Goal: Entertainment & Leisure: Consume media (video, audio)

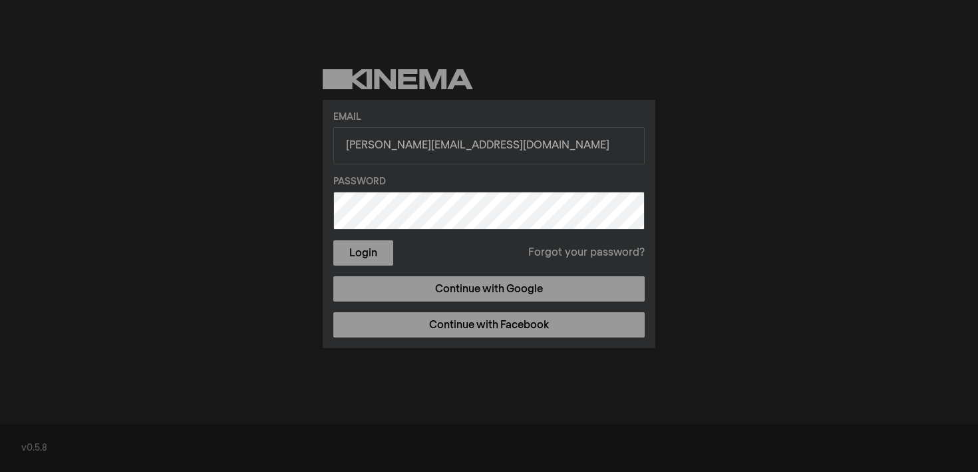
click at [385, 266] on div "Email [PERSON_NAME][EMAIL_ADDRESS][DOMAIN_NAME] Password Login Forgot your pass…" at bounding box center [489, 224] width 333 height 248
click at [372, 252] on button "Login" at bounding box center [363, 252] width 60 height 25
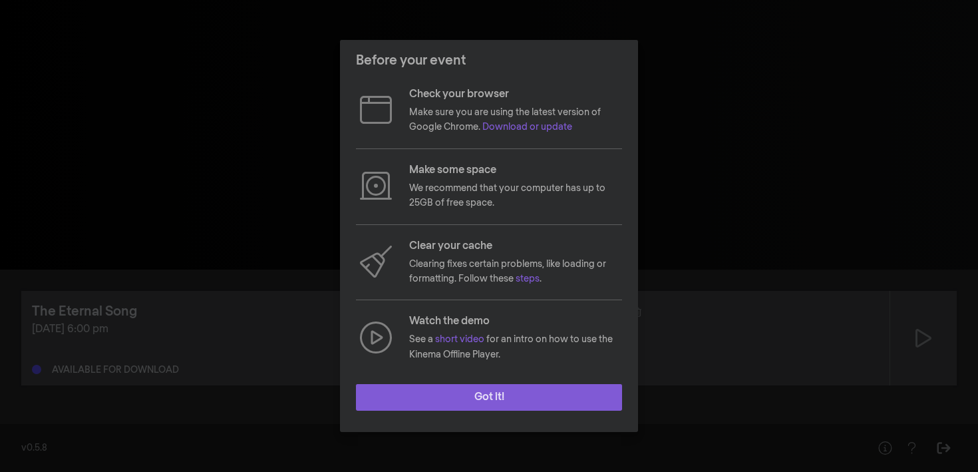
click at [502, 398] on button "Got it!" at bounding box center [489, 397] width 266 height 27
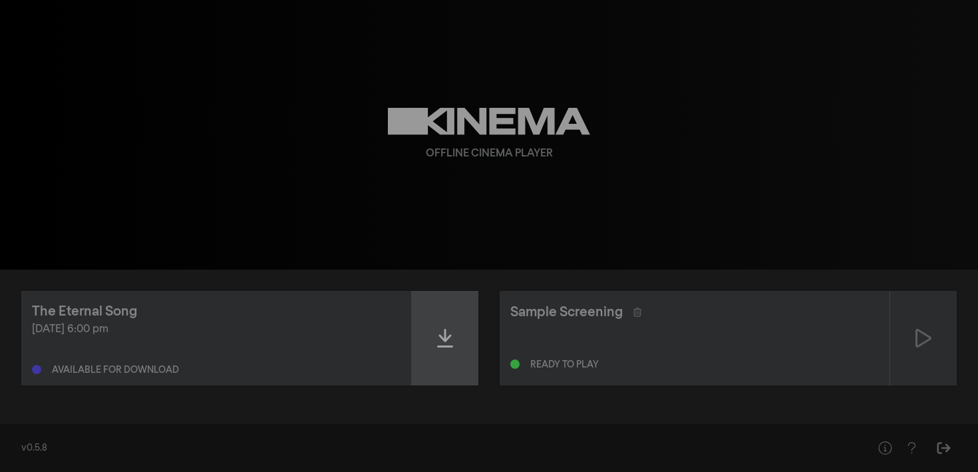
click at [438, 337] on icon at bounding box center [445, 337] width 16 height 21
click at [447, 337] on icon at bounding box center [445, 337] width 16 height 21
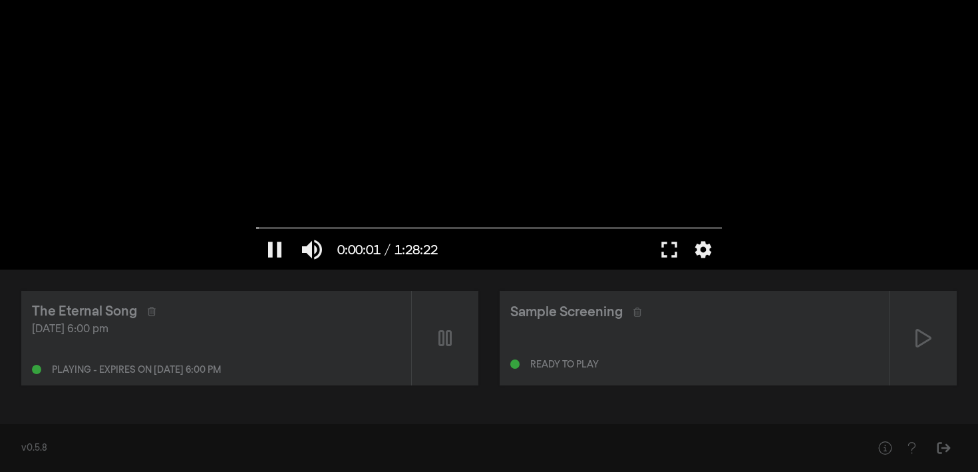
click at [338, 238] on div "pause 0:00:01 / 1:28:22 volume_up fullscreen settings closed_caption Captions O…" at bounding box center [489, 135] width 479 height 270
type input "1.889799"
drag, startPoint x: 355, startPoint y: 248, endPoint x: 338, endPoint y: 248, distance: 17.3
type input "0.158717105263158"
click at [338, 248] on input "Volume" at bounding box center [346, 250] width 33 height 8
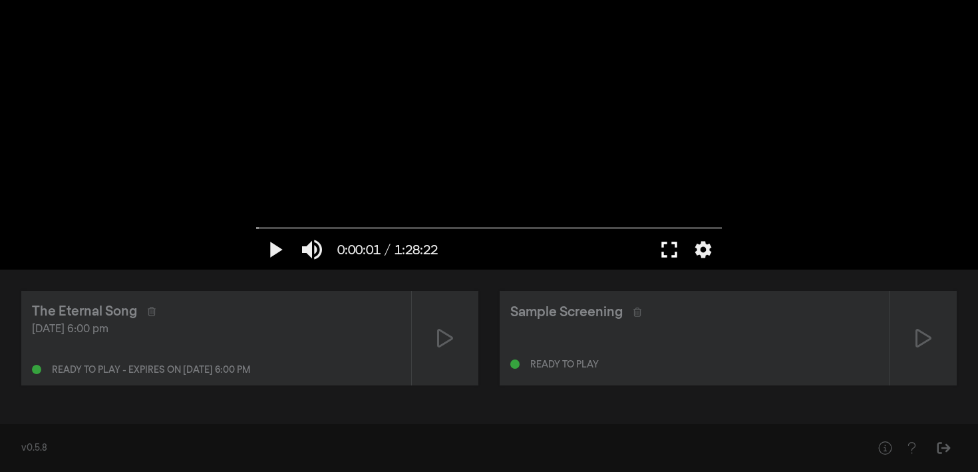
click at [668, 249] on button "fullscreen" at bounding box center [669, 250] width 37 height 40
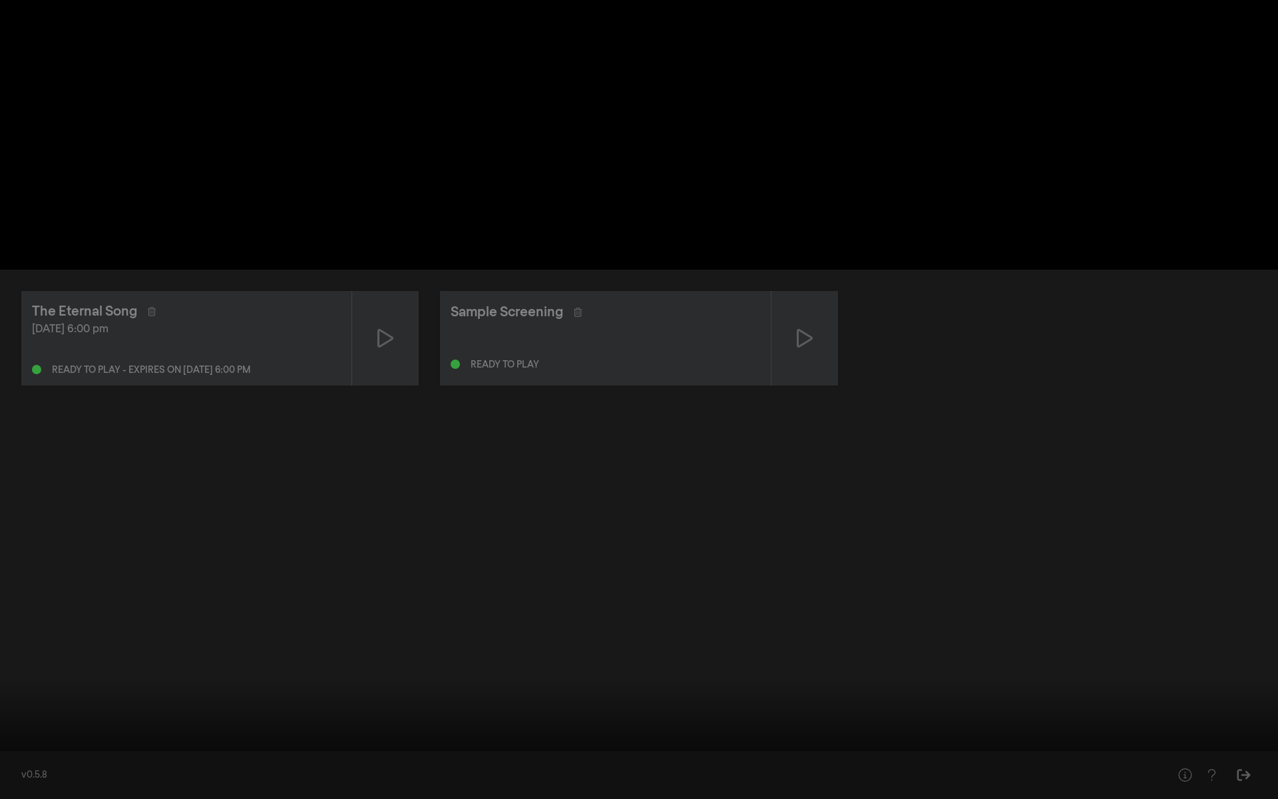
click at [26, 471] on button "play_arrow" at bounding box center [25, 779] width 37 height 40
type input "3.912346"
click at [69, 471] on button "volume_up" at bounding box center [62, 779] width 37 height 40
type input "0"
type input "4.791433"
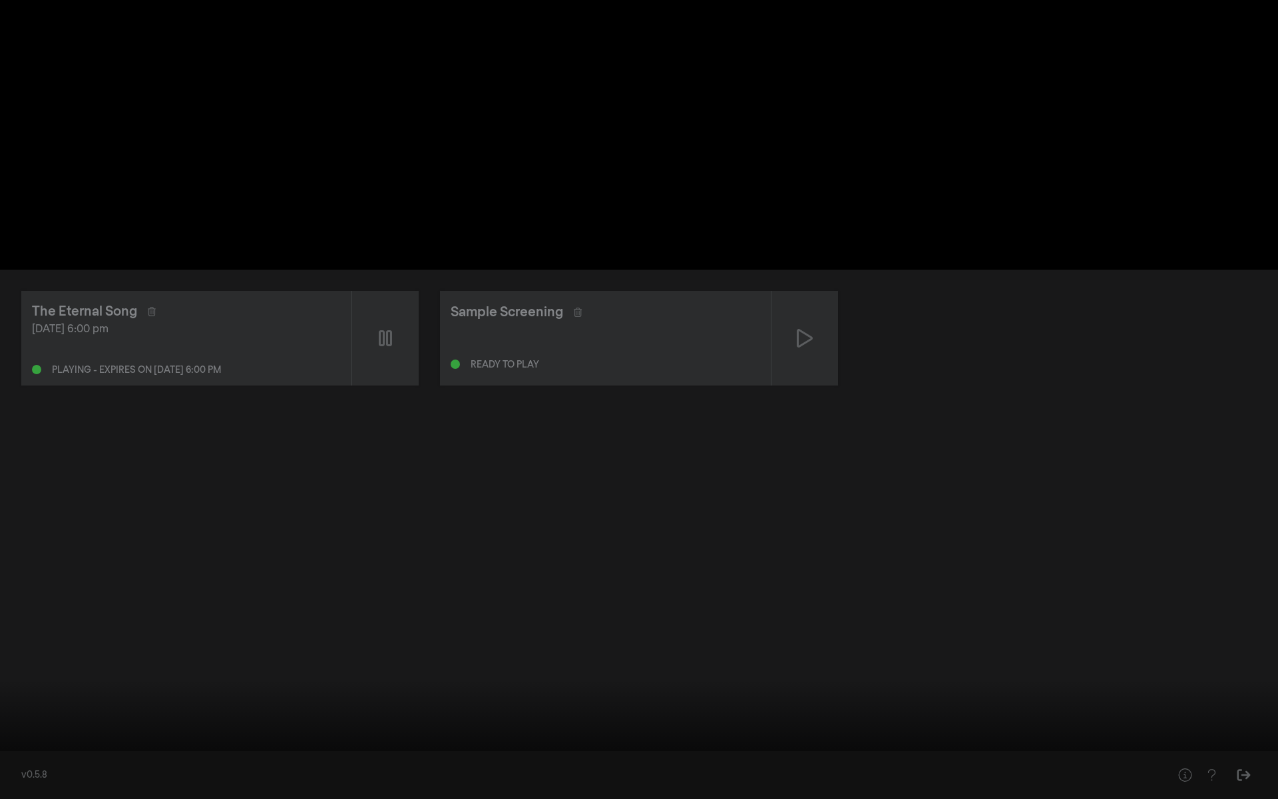
type input "0.223684210526316"
type input "4.945377"
type input "0.232319078947368"
type input "5.034806"
type input "0.249588815789474"
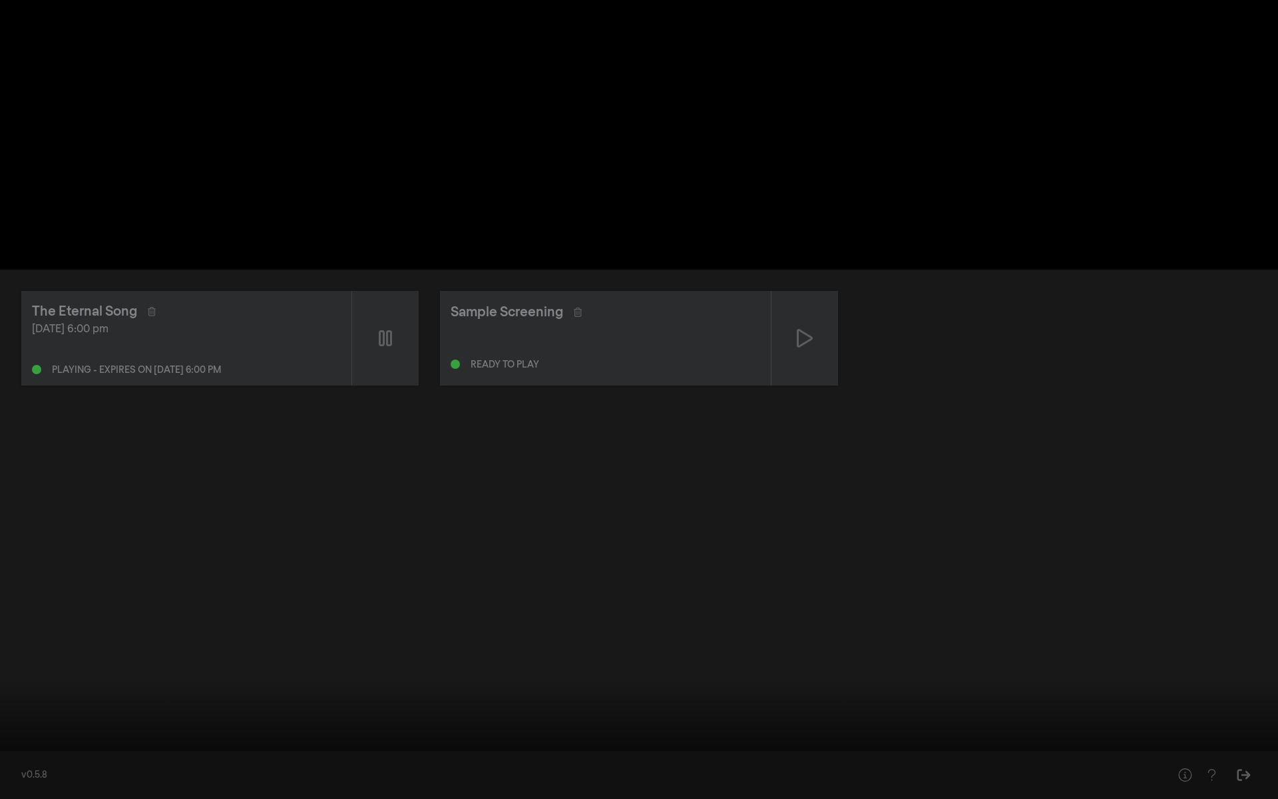
type input "5.052062"
type input "0.273026315789474"
type input "5.071198"
type input "0.299342105263158"
click at [95, 471] on input "Volume" at bounding box center [97, 779] width 33 height 8
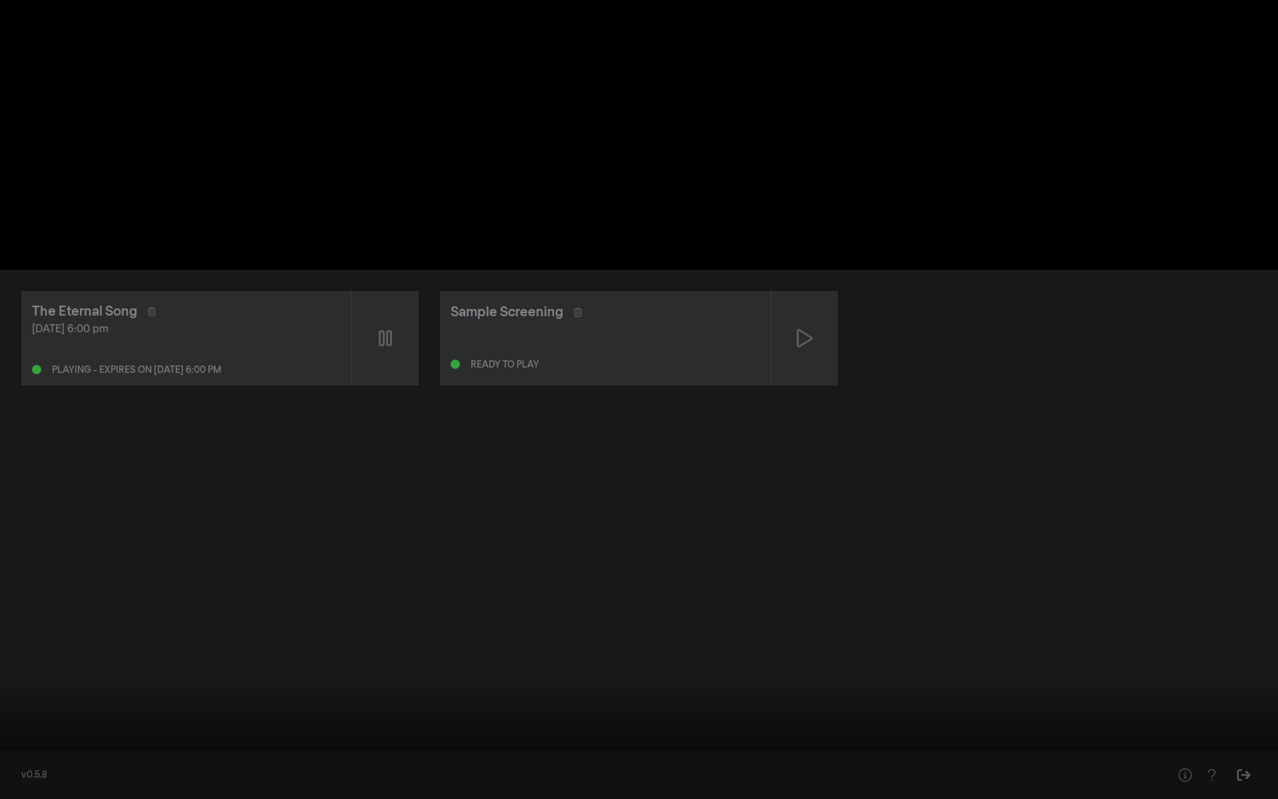
click at [95, 471] on input "Volume" at bounding box center [97, 779] width 33 height 8
type input "8.989382"
type input "0.417351973684211"
type input "9.03817"
type input "0.424753289473684"
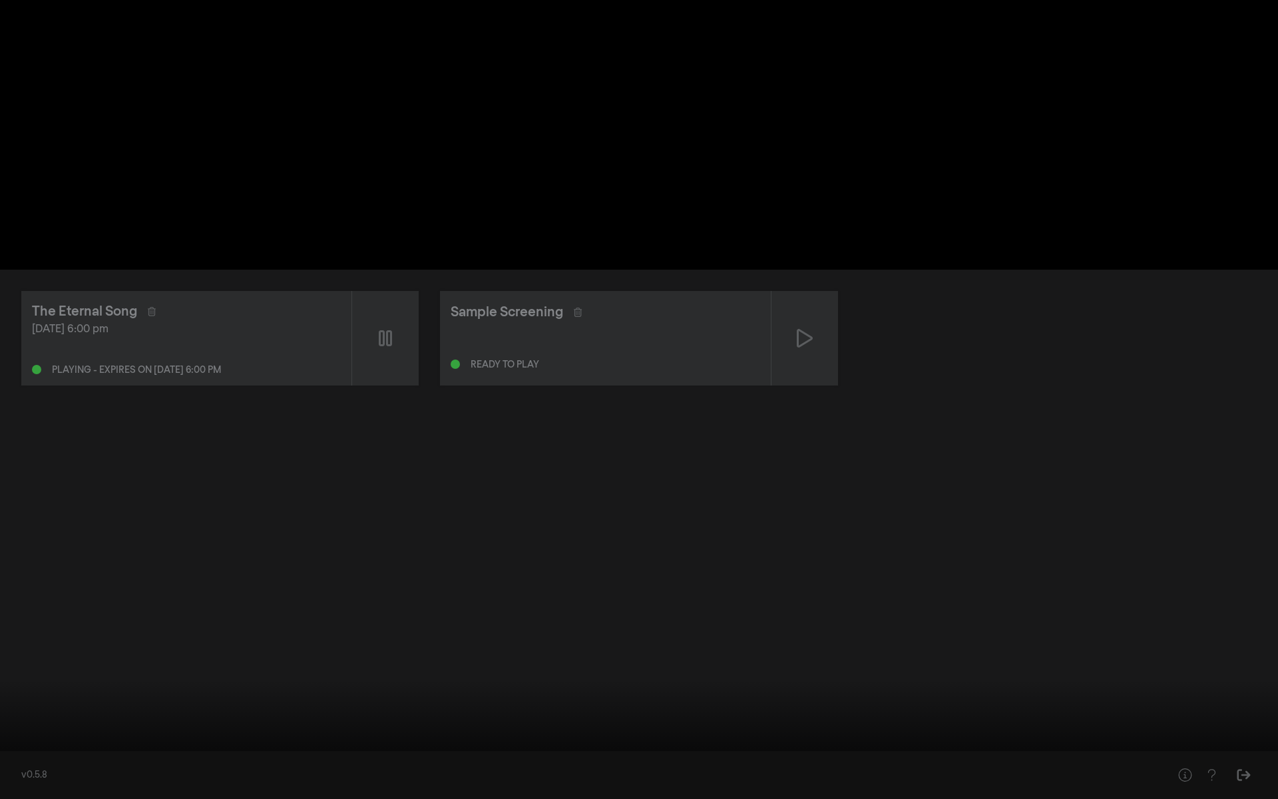
type input "9.054679"
type input "0.435032894736842"
type input "9.072172"
type input "0.448190789473684"
type input "9.088618"
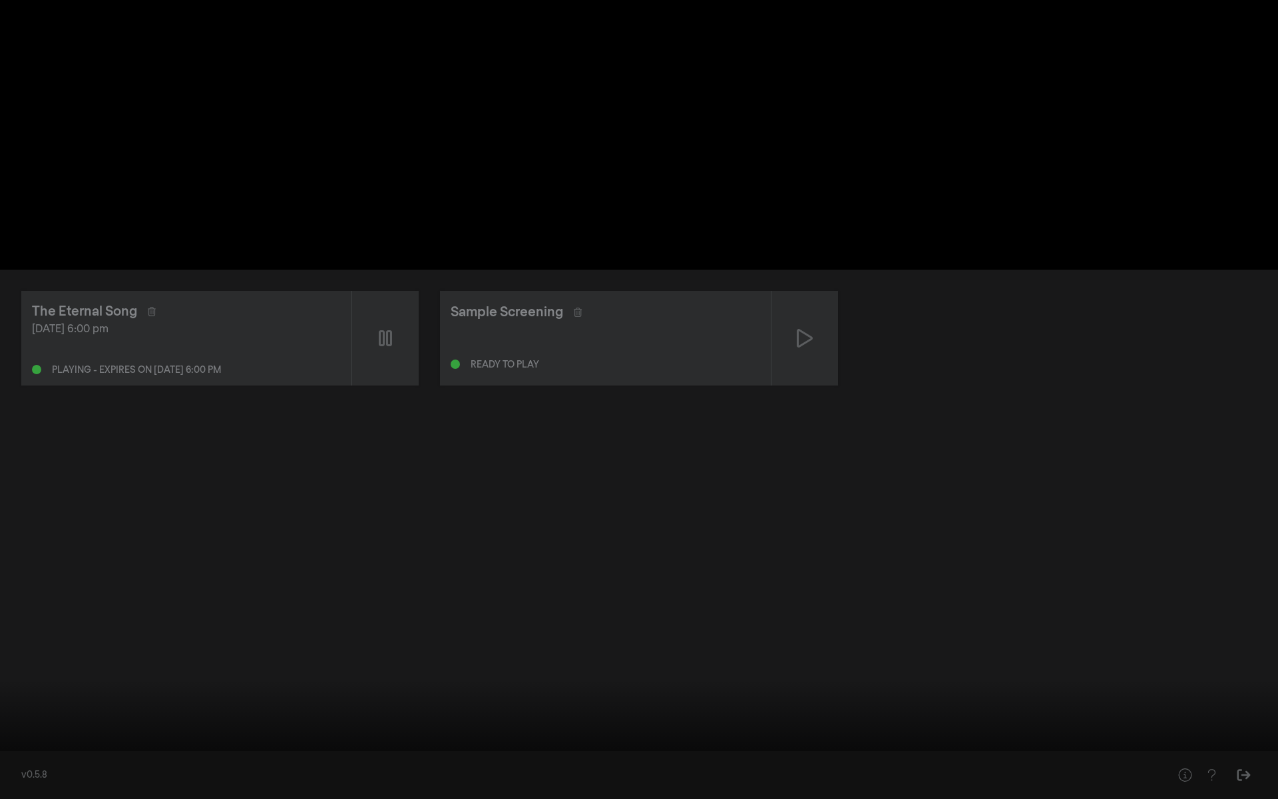
type input "0.458470394736842"
type input "9.115721"
type input "0.466282894736842"
type input "9.154811"
type input "0.473684210526316"
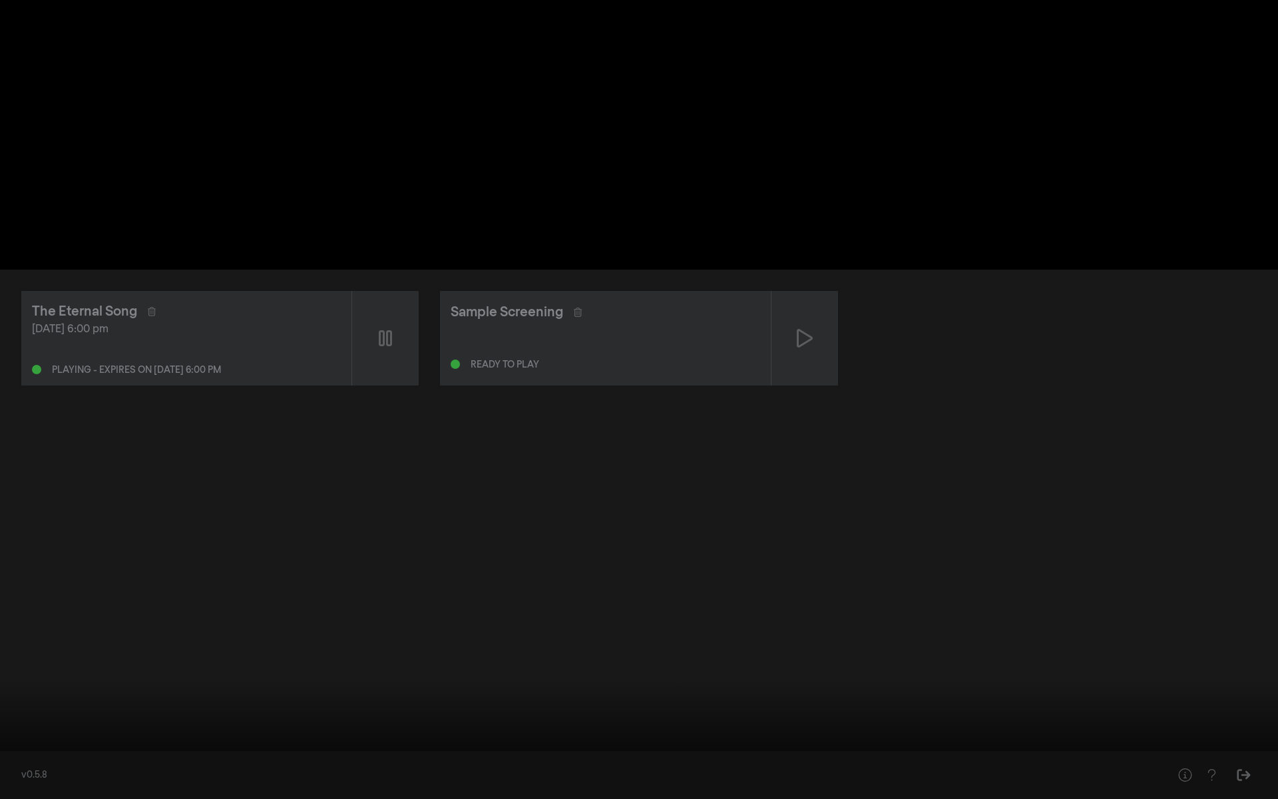
click at [23, 471] on button "pause" at bounding box center [25, 779] width 37 height 40
drag, startPoint x: 13, startPoint y: 759, endPoint x: 0, endPoint y: 759, distance: 12.7
type input "0"
click at [7, 471] on input "Seek" at bounding box center [639, 757] width 1265 height 8
type input "0.671463815789474"
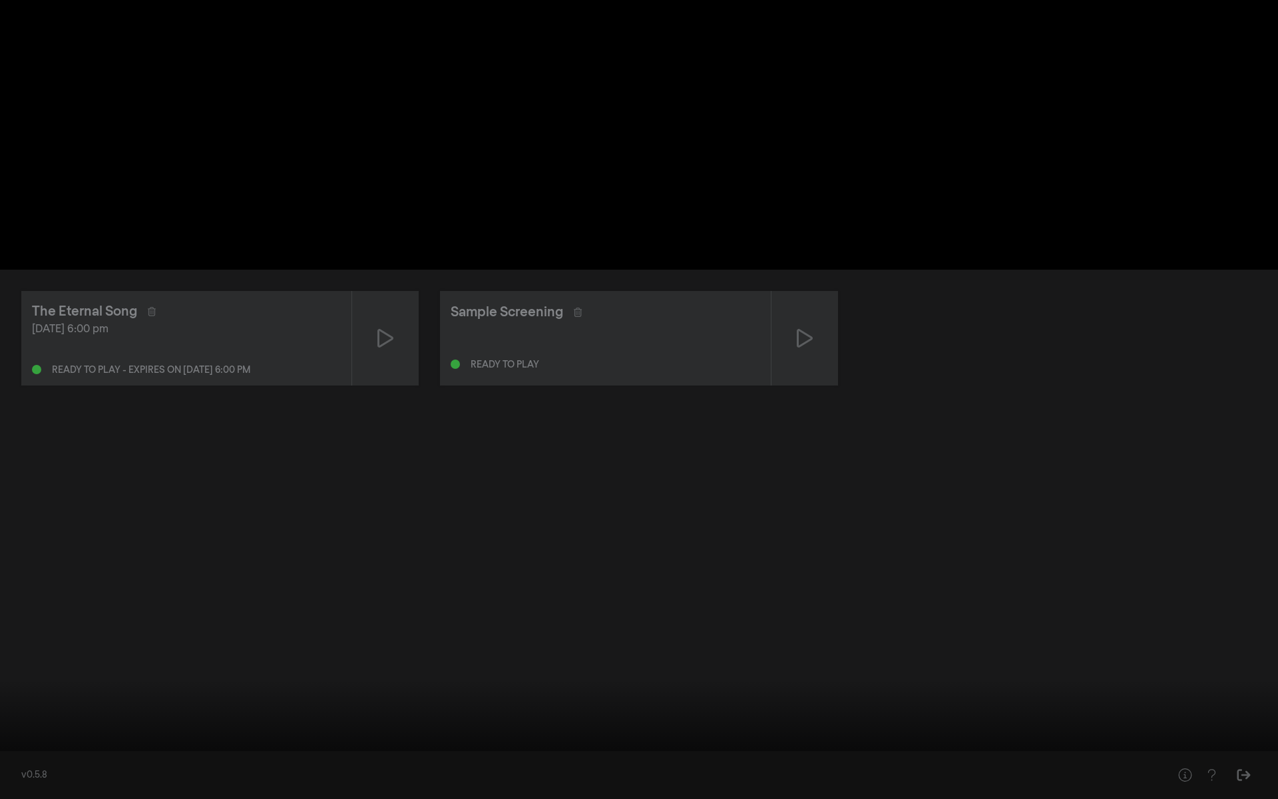
drag, startPoint x: 95, startPoint y: 781, endPoint x: 103, endPoint y: 781, distance: 8.0
click at [102, 471] on input "Volume" at bounding box center [97, 779] width 33 height 8
click at [104, 471] on input "Volume" at bounding box center [97, 779] width 33 height 8
click at [27, 471] on button "play_arrow" at bounding box center [25, 779] width 37 height 40
click at [27, 471] on button "pause" at bounding box center [25, 779] width 37 height 40
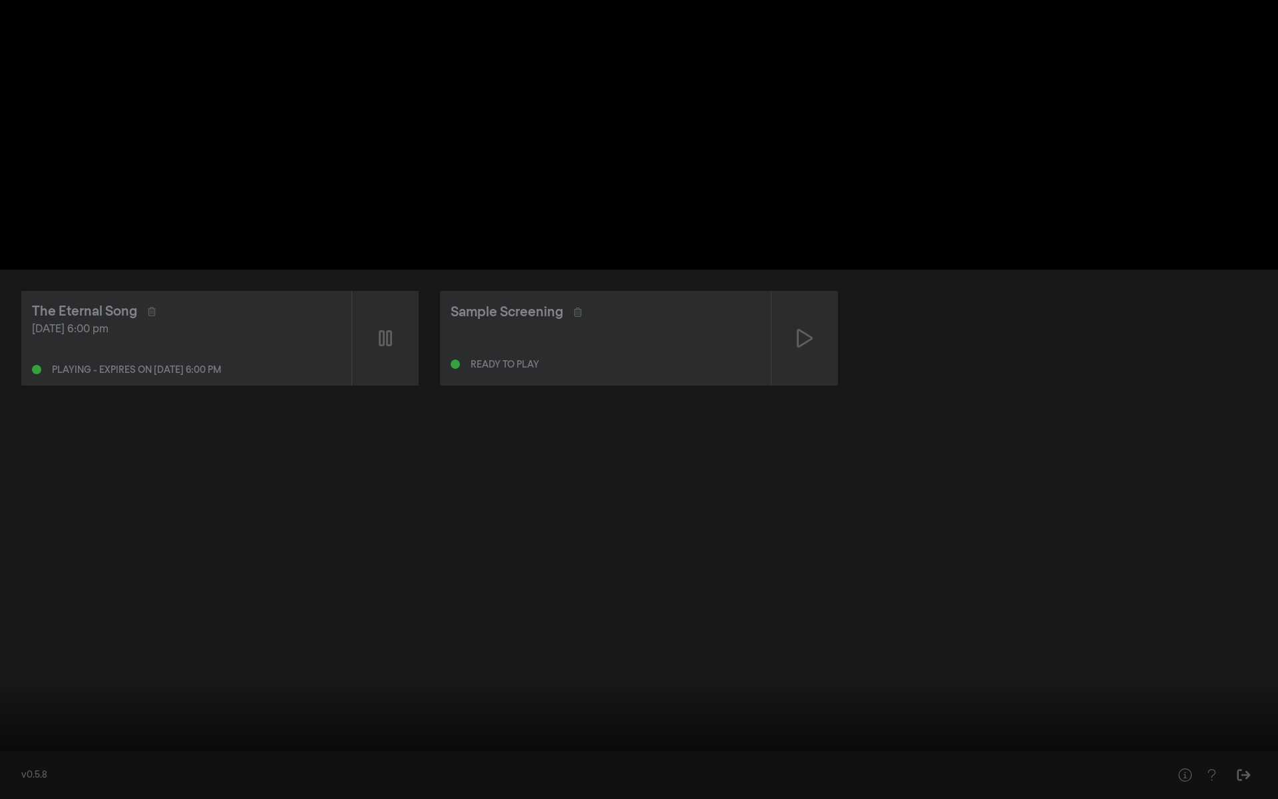
type input "1.306541"
drag, startPoint x: 102, startPoint y: 782, endPoint x: 94, endPoint y: 782, distance: 8.0
type input "0.388980263157895"
click at [94, 471] on input "Volume" at bounding box center [97, 779] width 33 height 8
drag, startPoint x: 32, startPoint y: 783, endPoint x: 34, endPoint y: 747, distance: 36.0
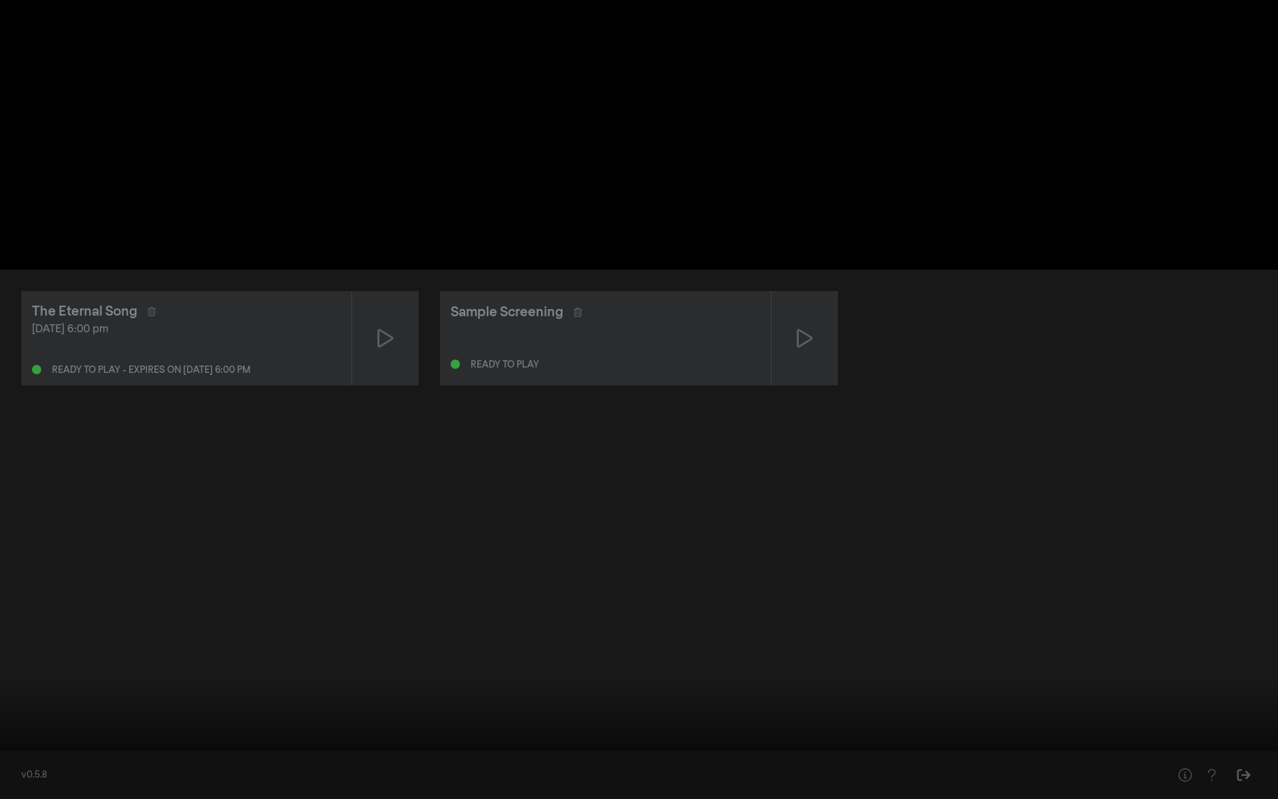
click at [34, 471] on div "play_arrow 0:00:01 / 1:28:22 volume_up fullscreen_exit settings closed_caption …" at bounding box center [639, 399] width 1278 height 799
type input "4.404431"
type input "0.326891447368421"
type input "4.412495"
type input "0.319078947368421"
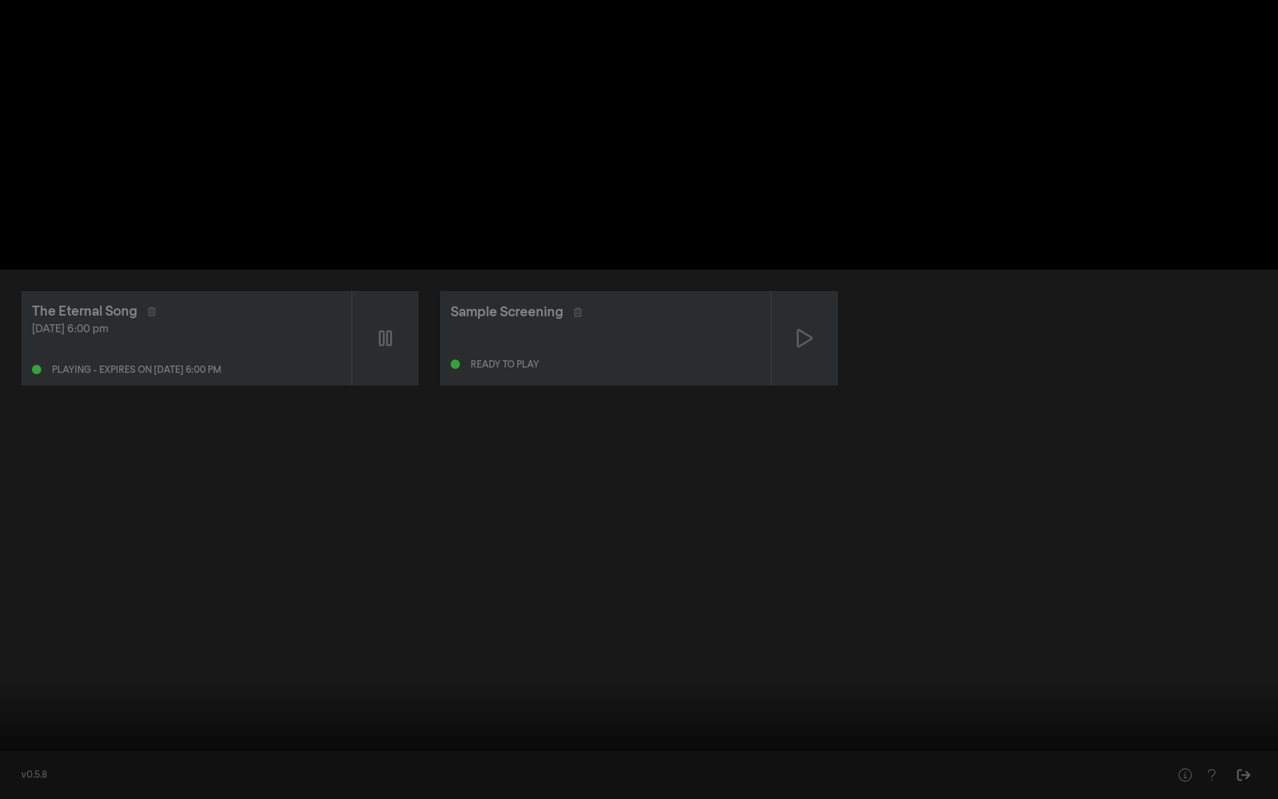
type input "4.428457"
type input "0.310855263157895"
type input "4.445307"
type input "0.302220394736842"
type input "4.461633"
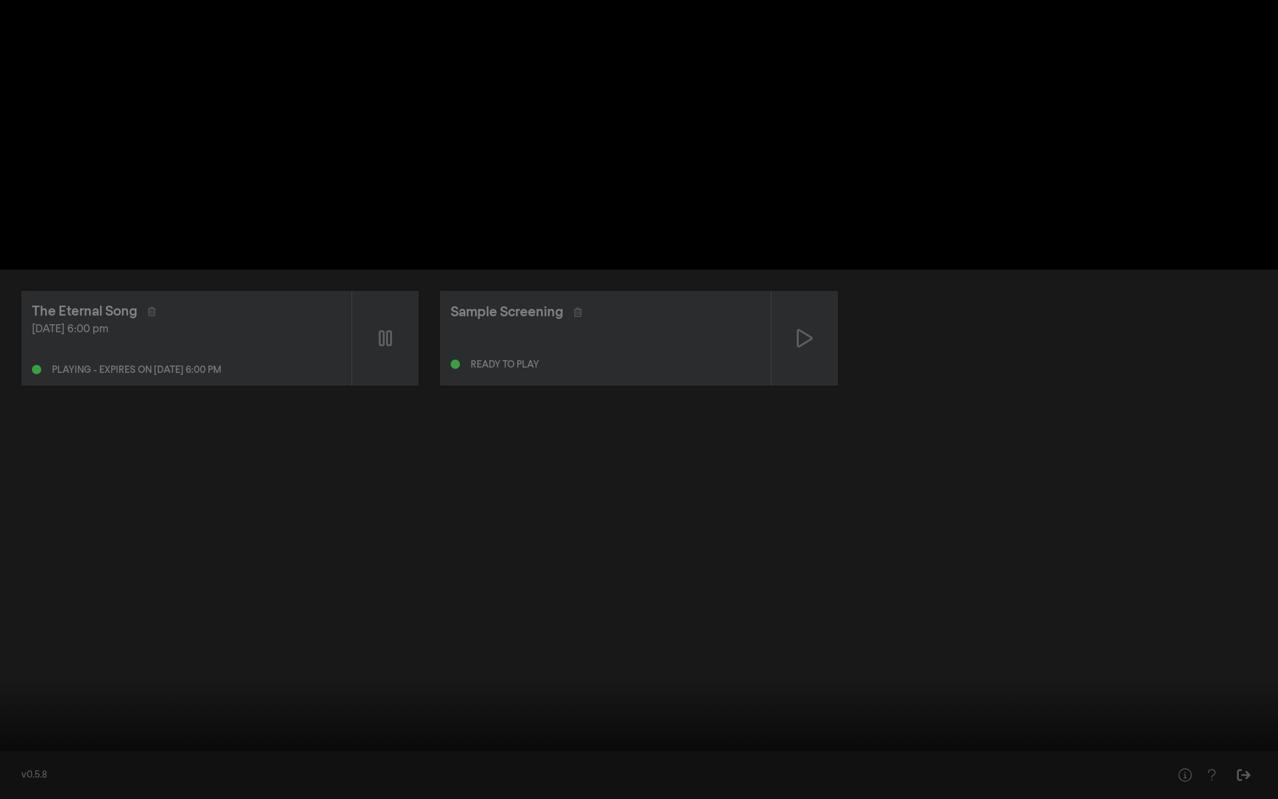
type input "0.294407894736842"
type input "4.531019"
type input "0.288651315789474"
type input "4.662689"
type input "0.285361842105263"
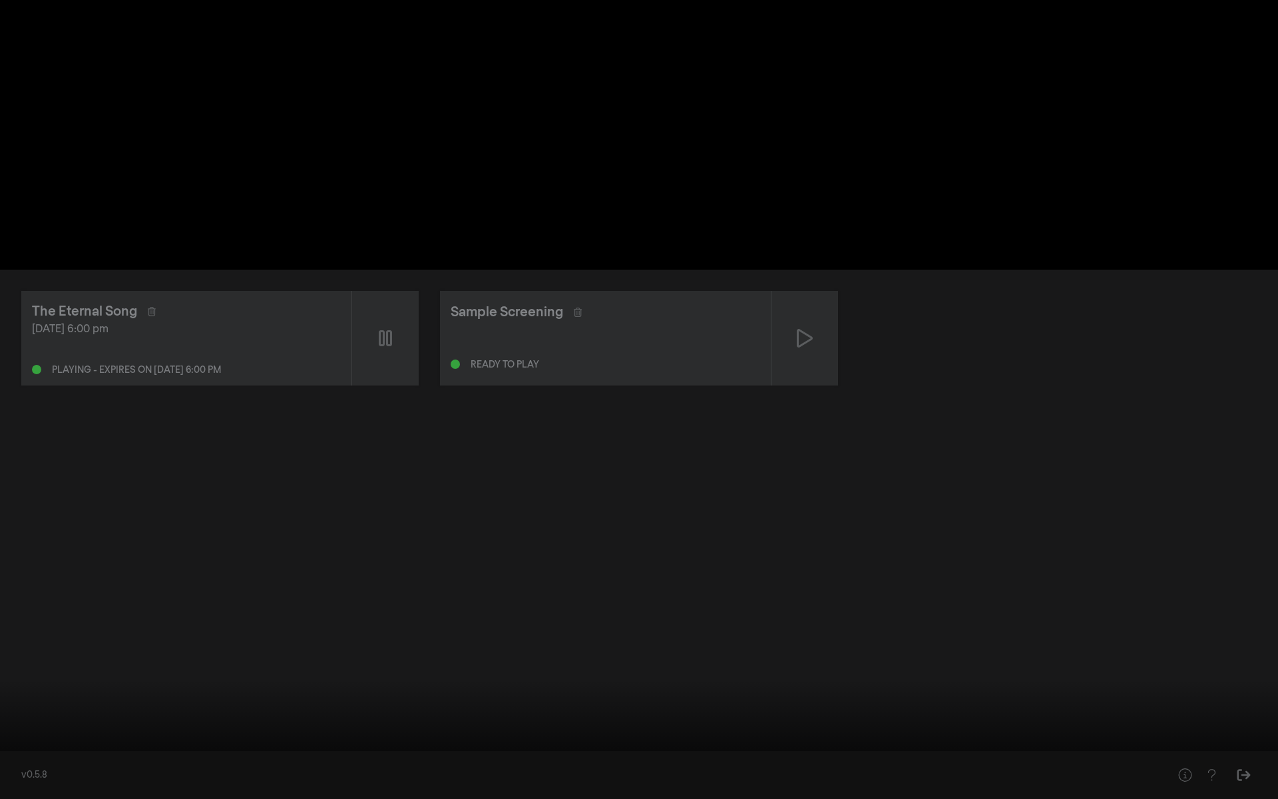
type input "4.678784"
type input "0.282483552631579"
type input "4.69595"
type input "0.277138157894737"
type input "4.712693"
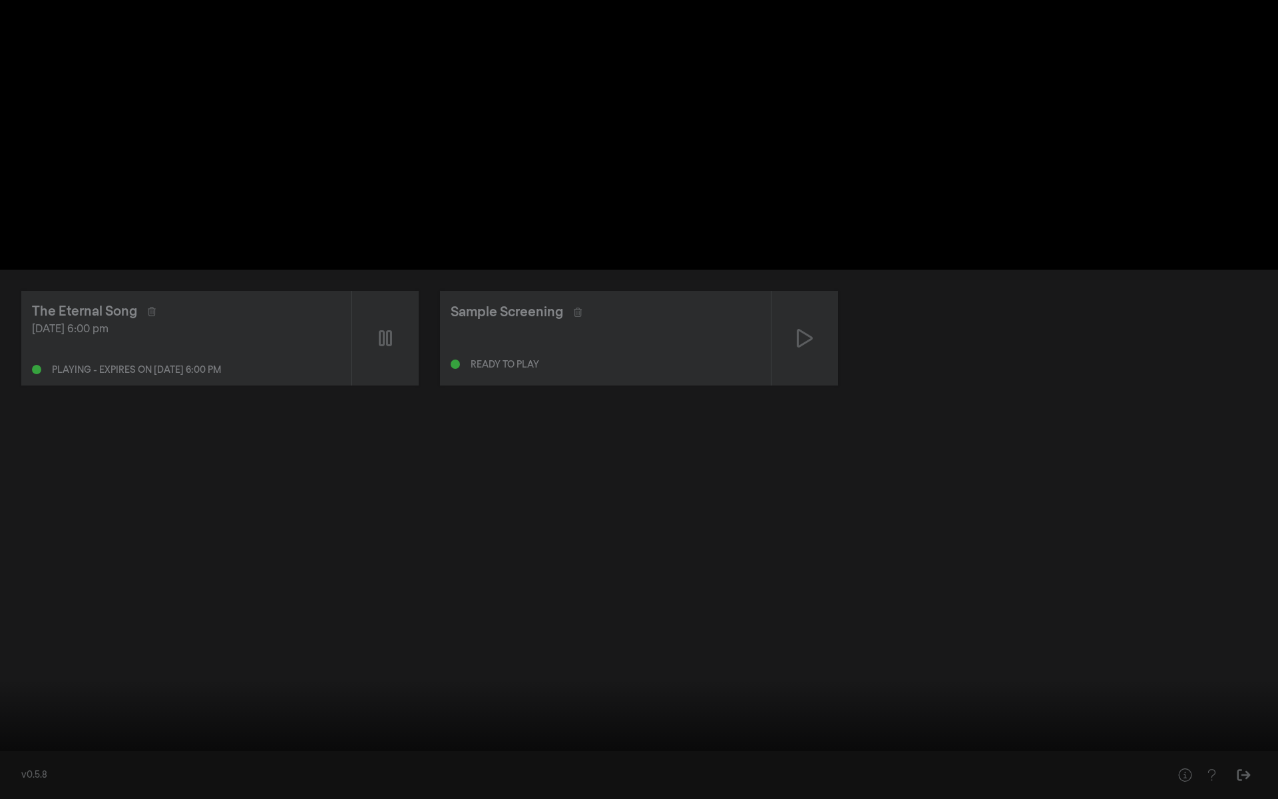
type input "0.273848684210526"
type input "4.728566"
type input "0.268914473684211"
type input "4.745384"
type input "0.26233552631579"
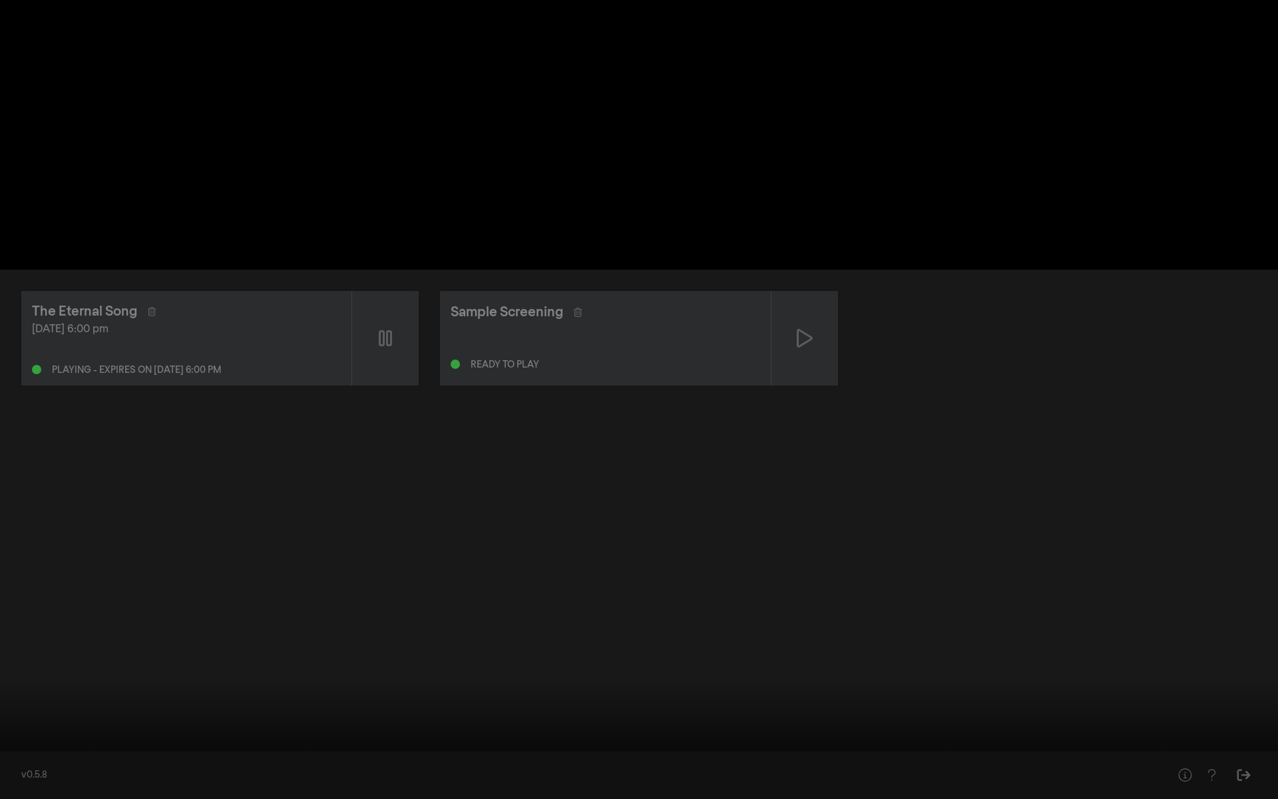
type input "4.762311"
type input "0.255756578947368"
type input "4.78307"
type input "0.247532894736842"
type input "4.795808"
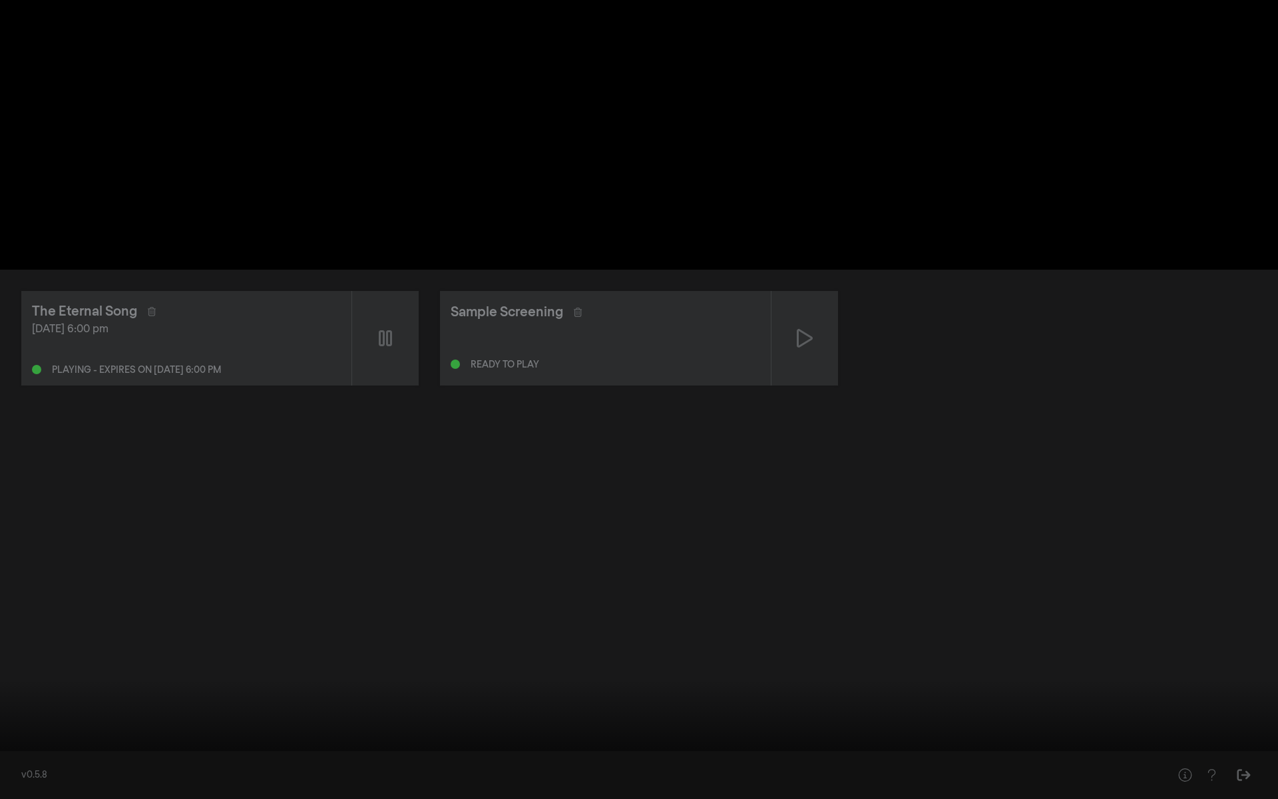
type input "0.233552631578947"
type input "4.811126"
type input "0.213815789473684"
type input "4.828615"
type input "0.191611842105263"
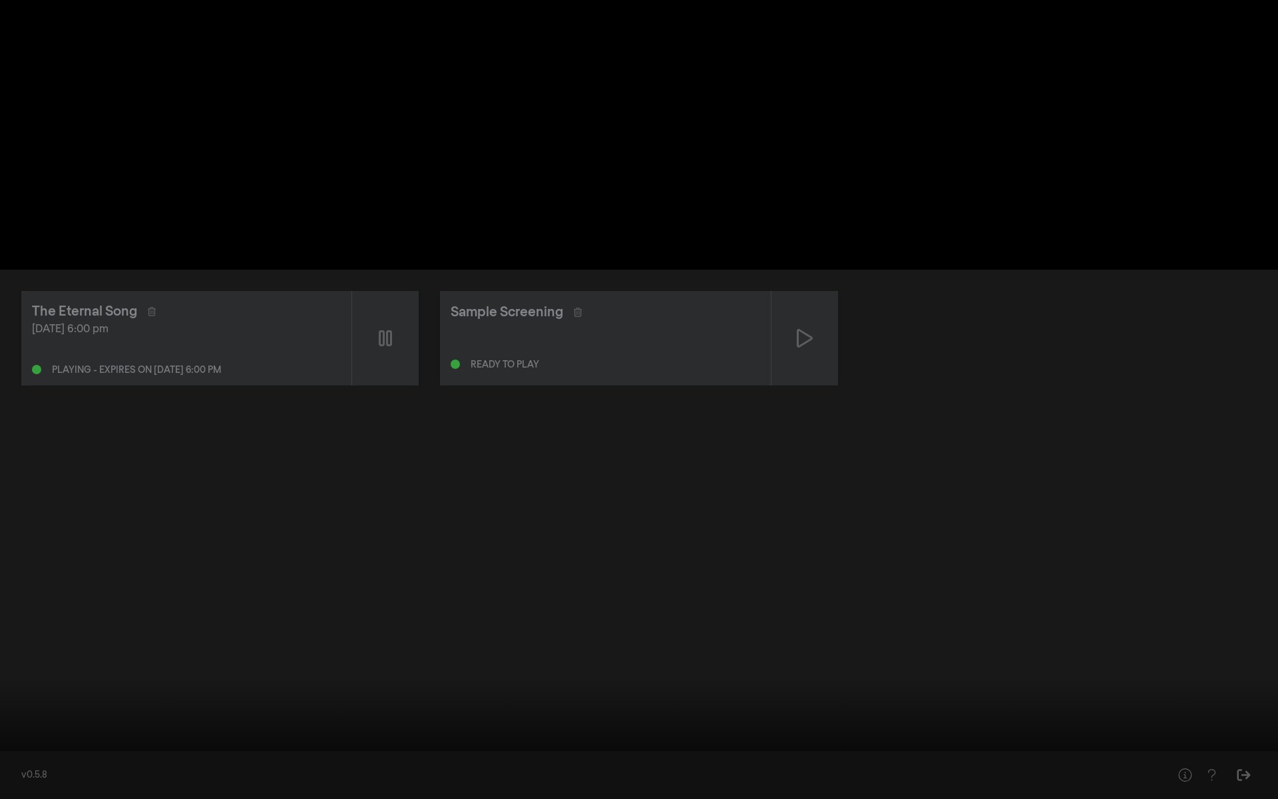
type input "4.845898"
type input "0.169407894736842"
type input "4.862117"
type input "0.144325657894737"
type input "4.878785"
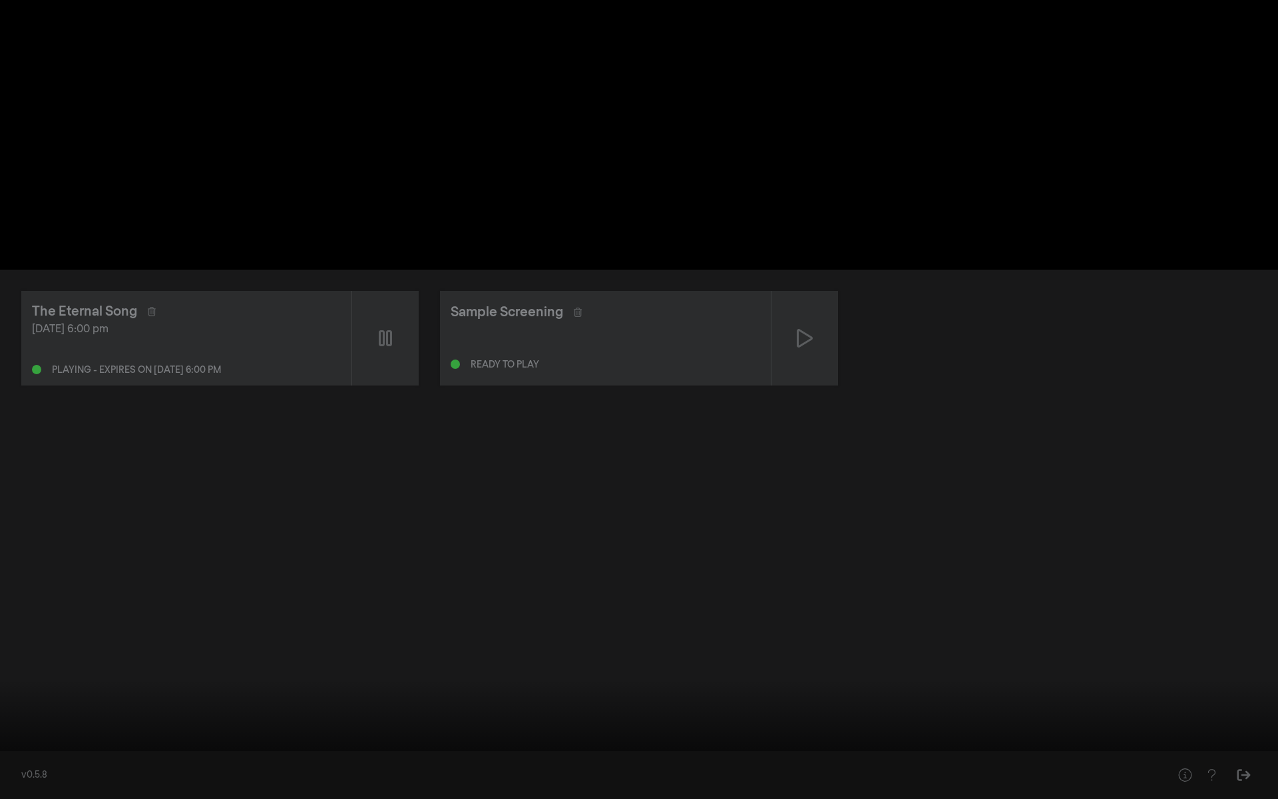
type input "0.122121710526316"
type input "4.895188"
type input "0.107730263157895"
type input "5.287539"
type input "0.103618421052632"
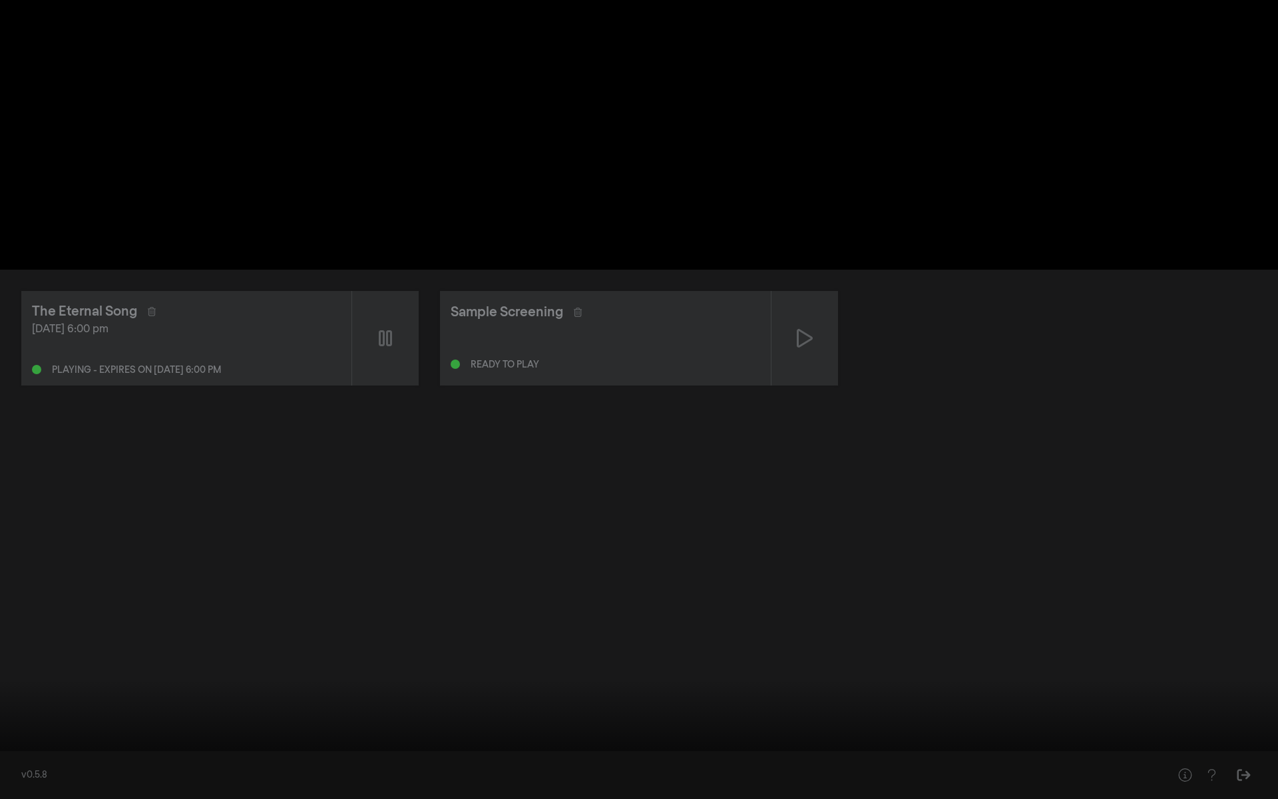
type input "5.312902"
type input "0.109375"
type input "5.362724"
type input "0.113486842105263"
type input "5.380451"
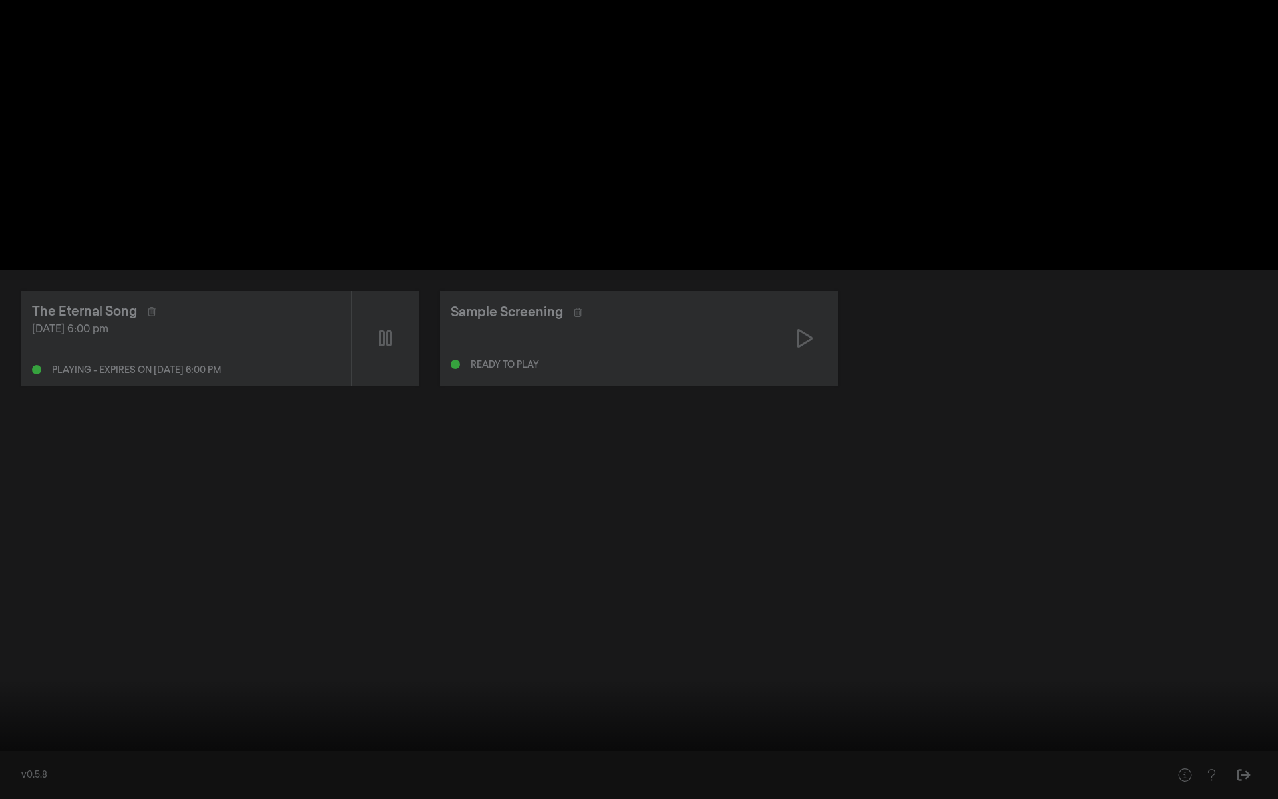
type input "0.117598684210526"
type input "5.415141"
type input "0.125411184210526"
type input "5.429386"
type input "0.133223684210526"
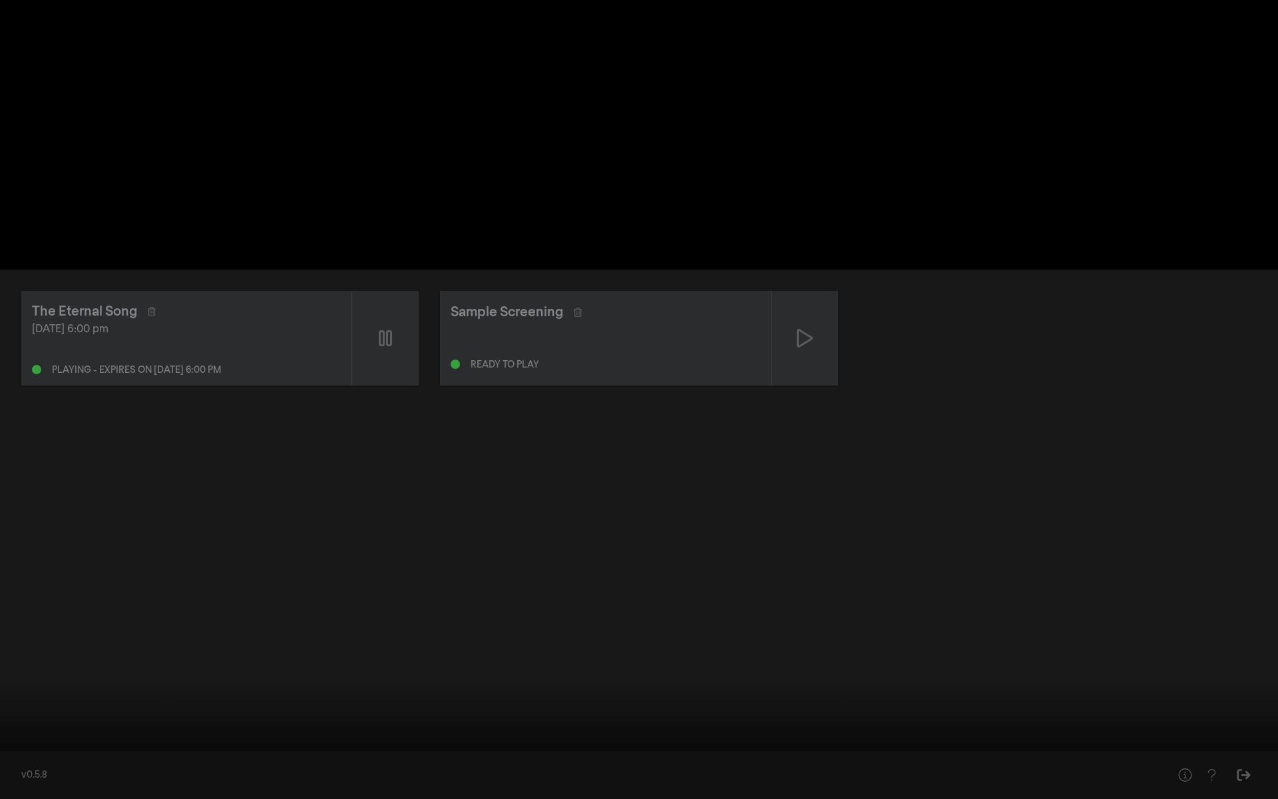
type input "5.446568"
type input "0.139391447368421"
type input "5.462789"
type input "0.144325657894737"
type input "5.479862"
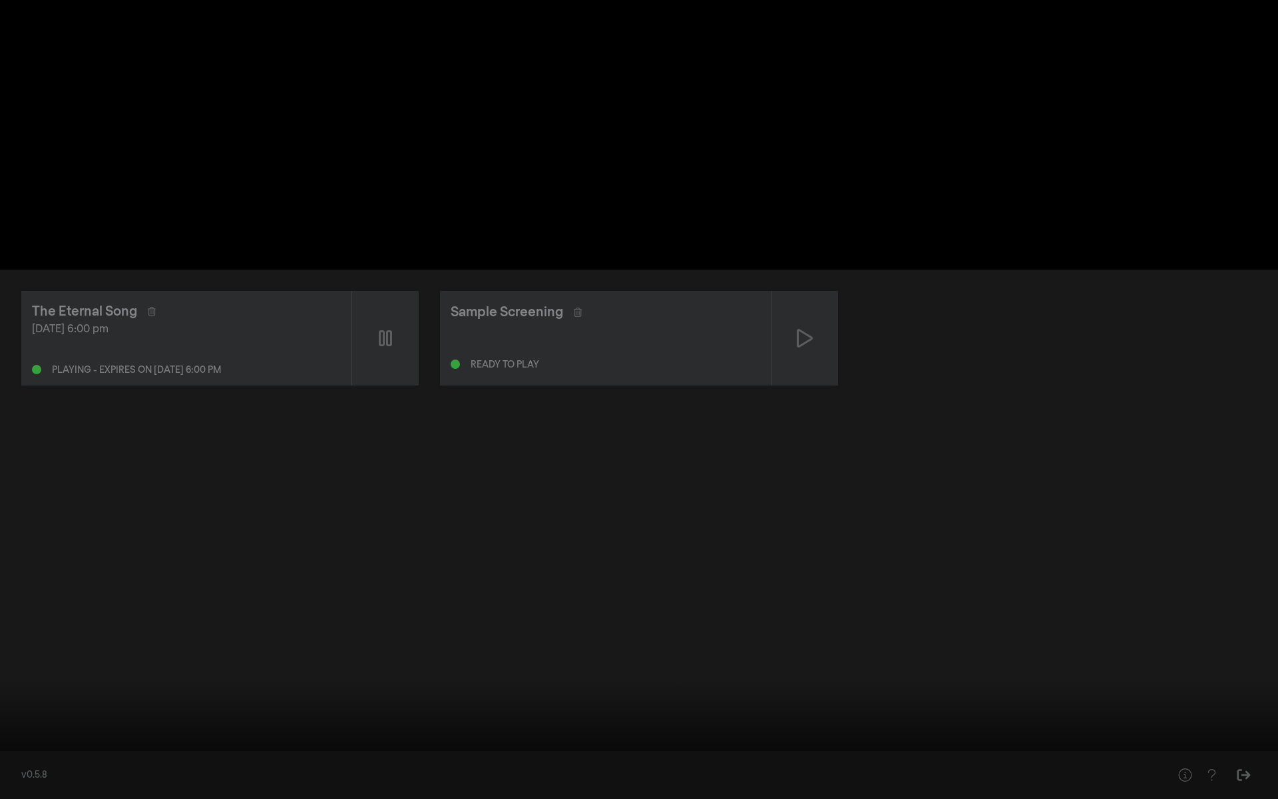
type input "0.150082236842105"
type input "5.512817"
type input "0.158305921052632"
type input "5.546718"
type input "0.165296052631579"
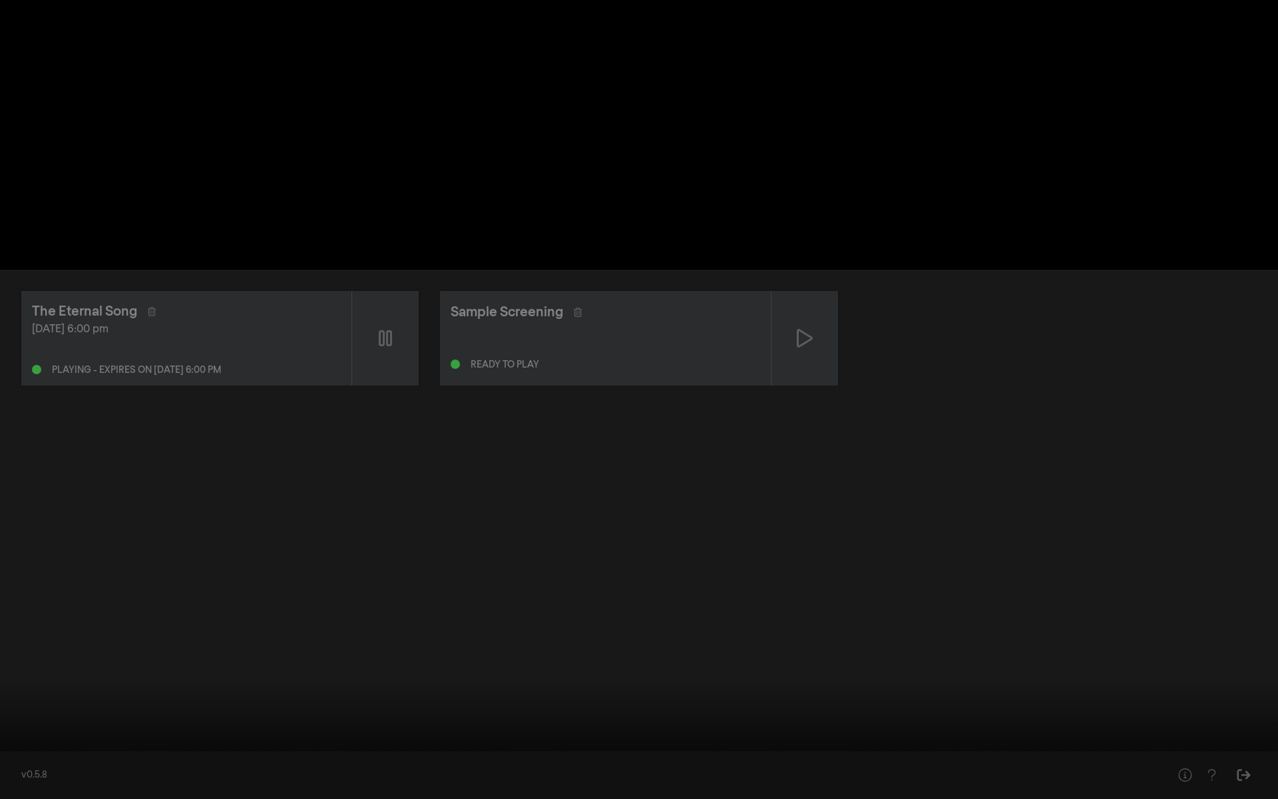
type input "5.563306"
type input "0.171463815789474"
type input "5.580335"
type input "0.178042763157895"
type input "5.596808"
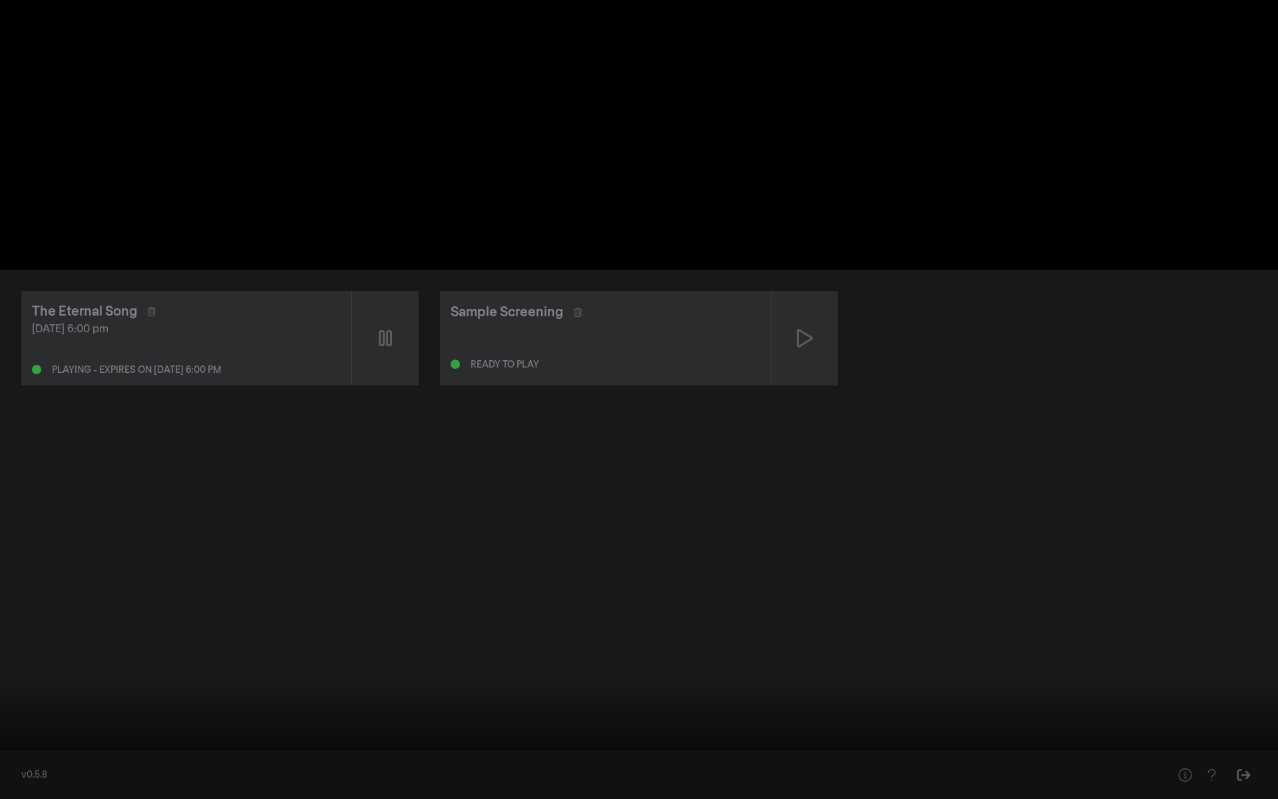
type input "0.186677631578947"
type input "5.612876"
type input "0.196546052631579"
type input "5.630213"
type input "0.204358552631579"
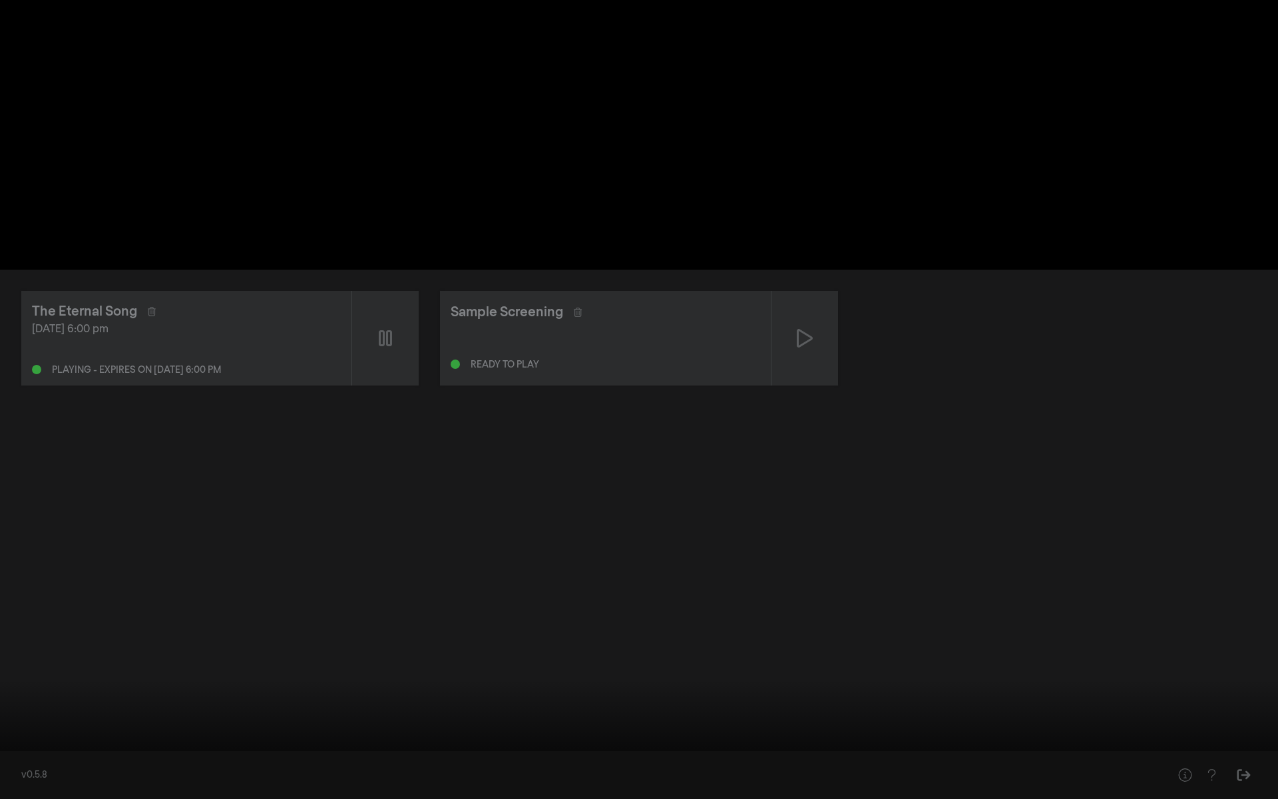
type input "5.646257"
type input "0.211348684210526"
type input "5.667336"
type input "0.21875"
type input "5.678705"
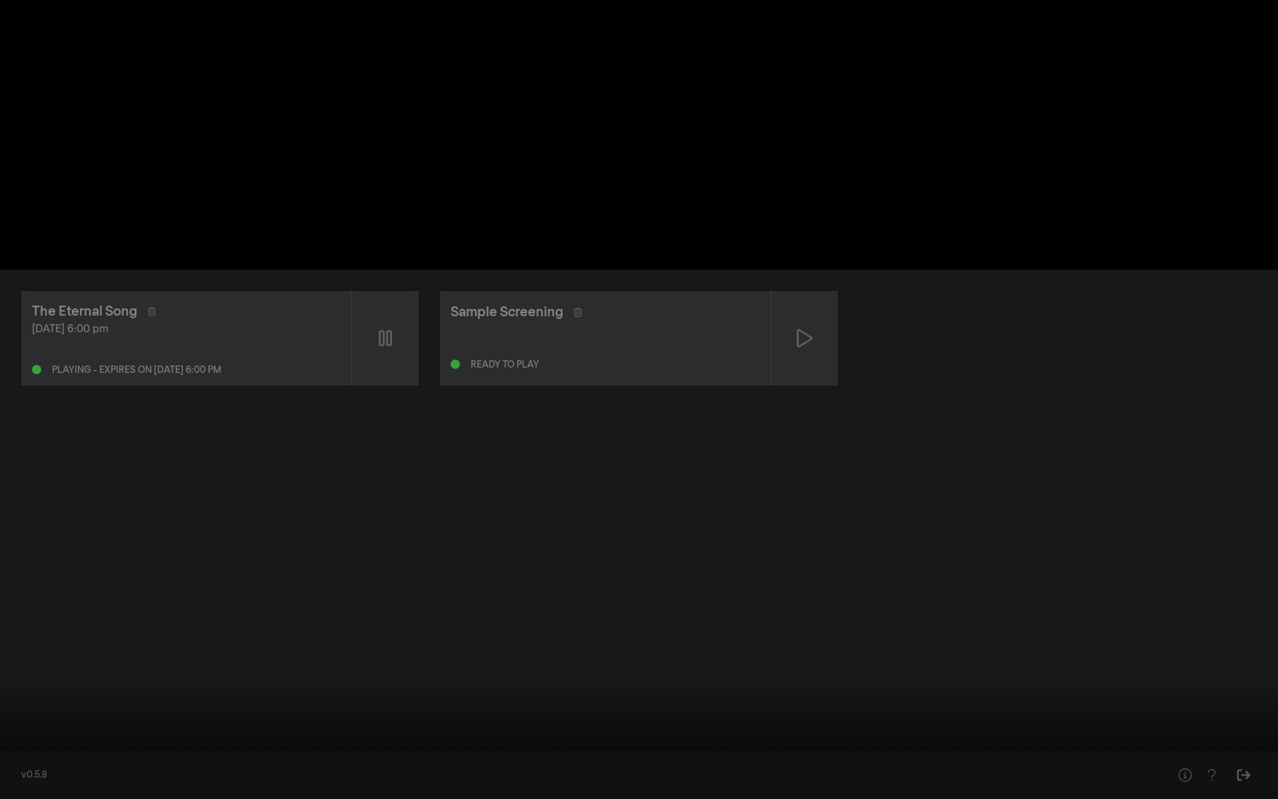
type input "0.227384868421053"
type input "8.576089"
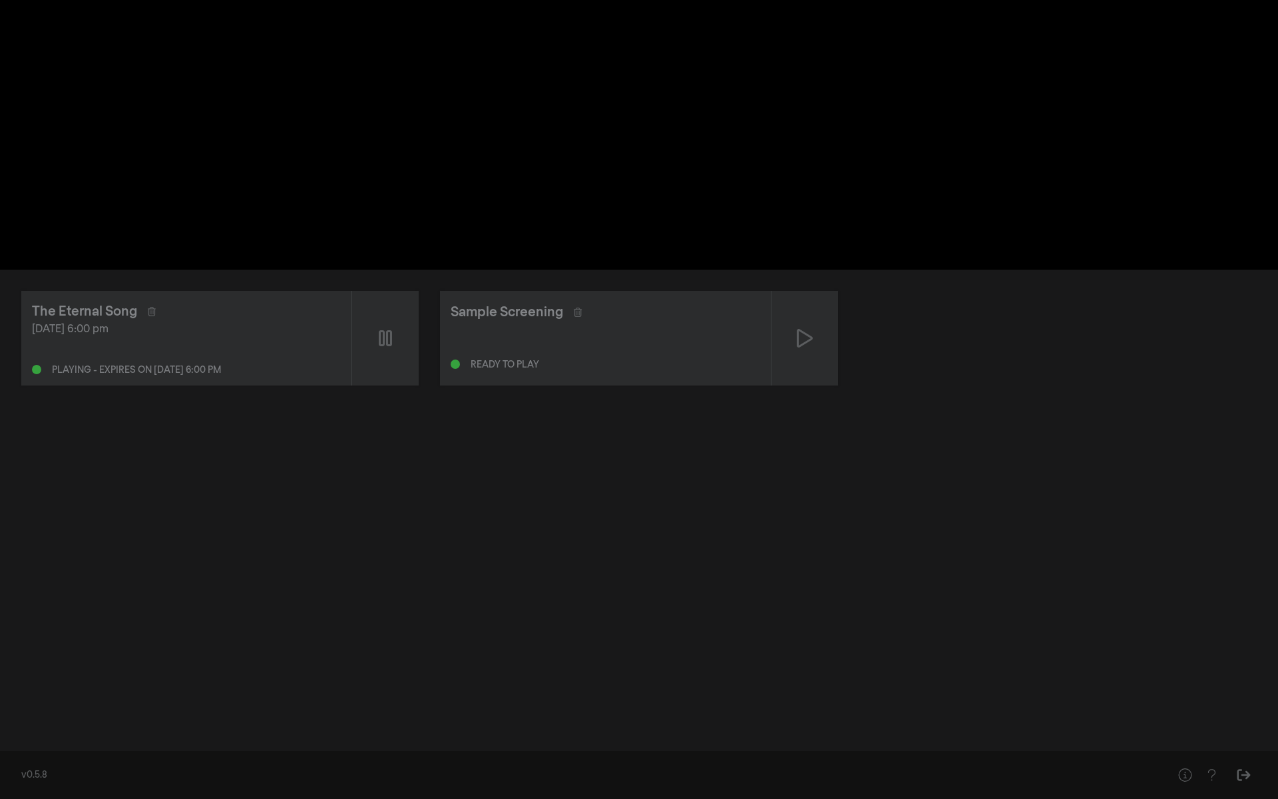
type input "0.227384868421053"
click at [90, 471] on input "Volume" at bounding box center [97, 779] width 33 height 8
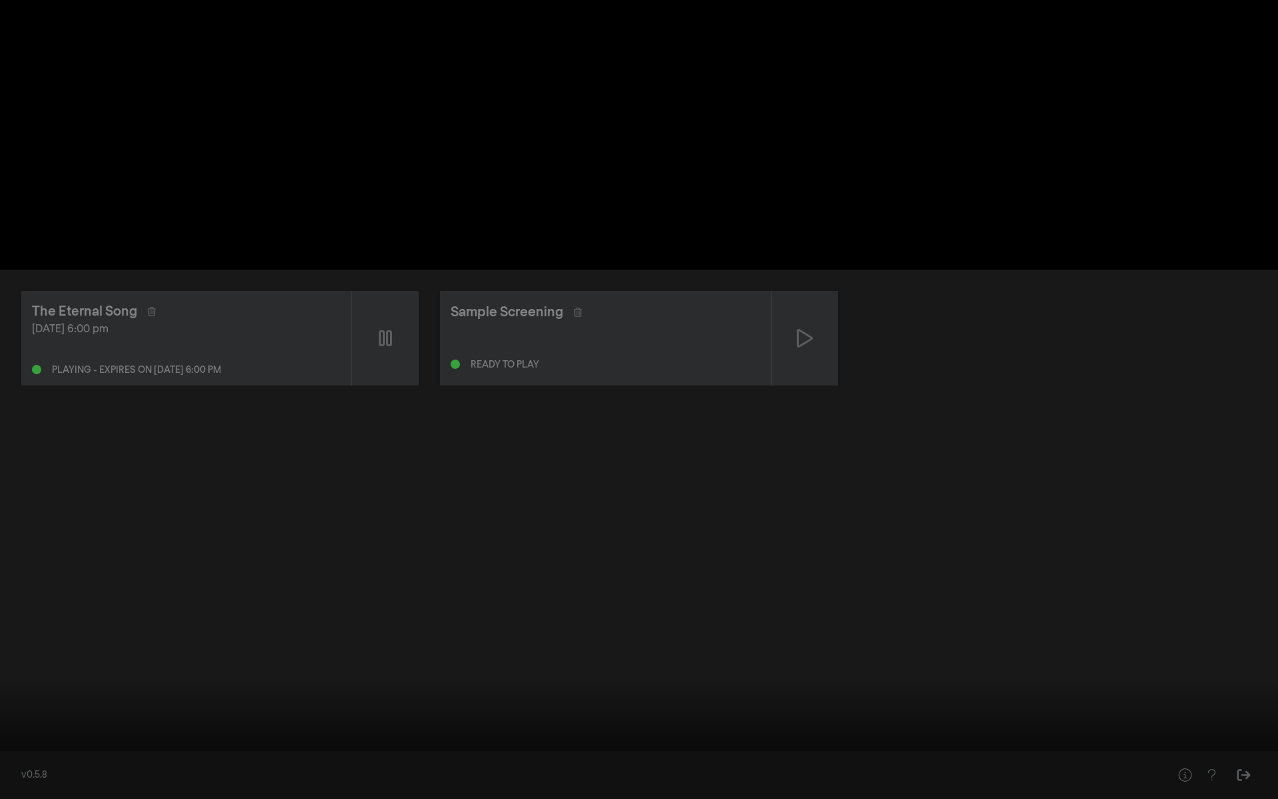
type input "30.677384"
